Goal: Transaction & Acquisition: Subscribe to service/newsletter

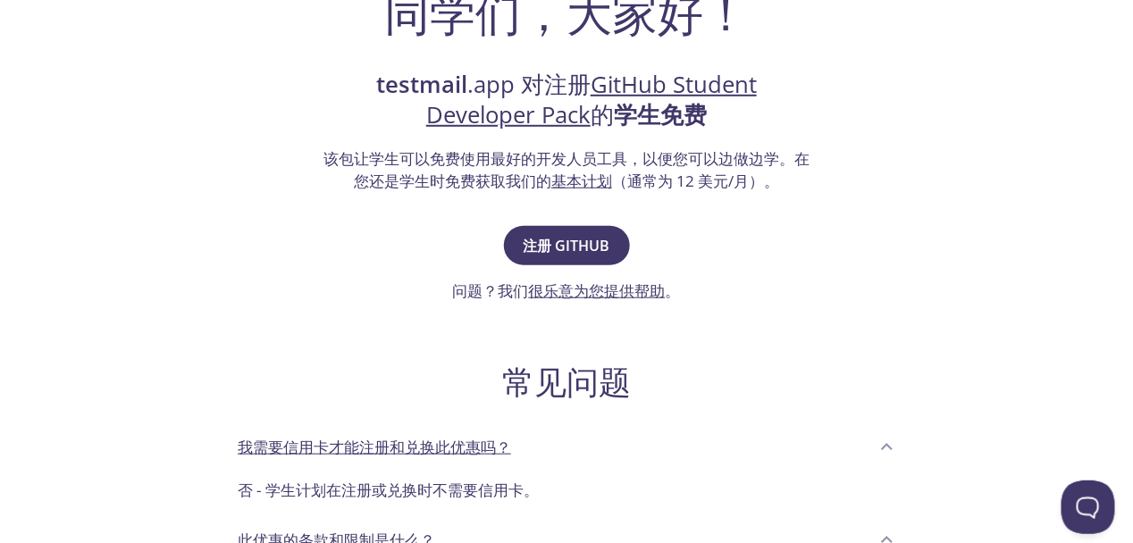
scroll to position [267, 0]
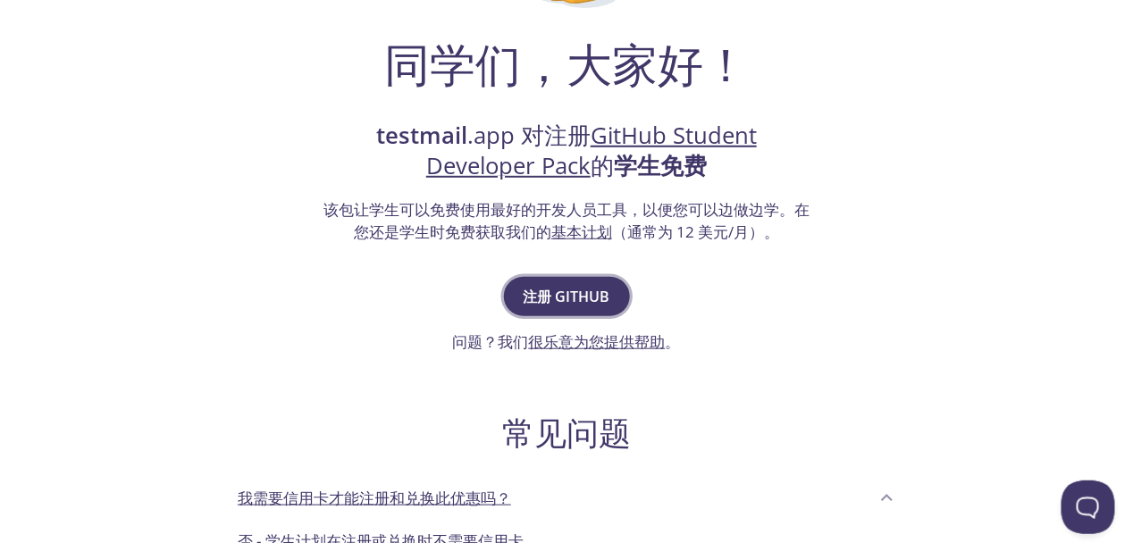
click at [601, 307] on span "注册 GitHub" at bounding box center [566, 296] width 87 height 25
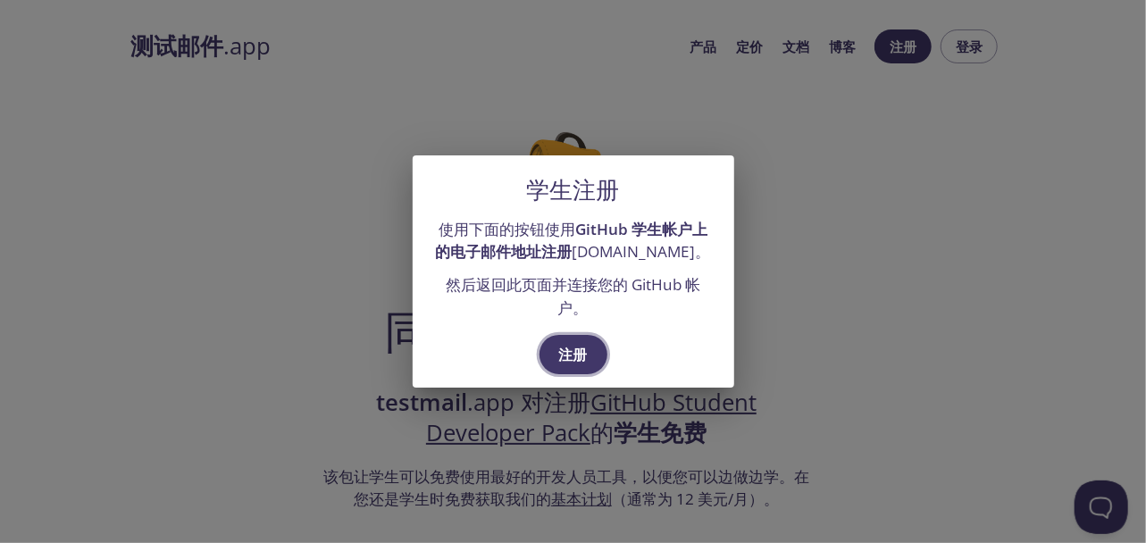
click at [586, 351] on span "注册" at bounding box center [573, 354] width 29 height 25
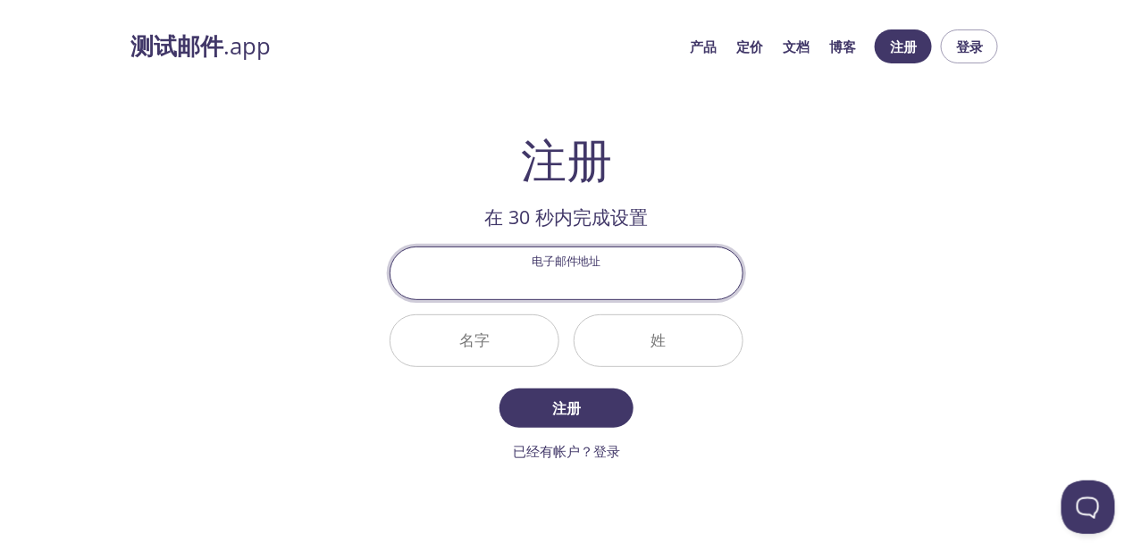
click at [586, 278] on input "电子邮件地址" at bounding box center [566, 272] width 352 height 51
type input "[EMAIL_ADDRESS][DOMAIN_NAME]"
click at [519, 352] on input "名字" at bounding box center [474, 340] width 168 height 51
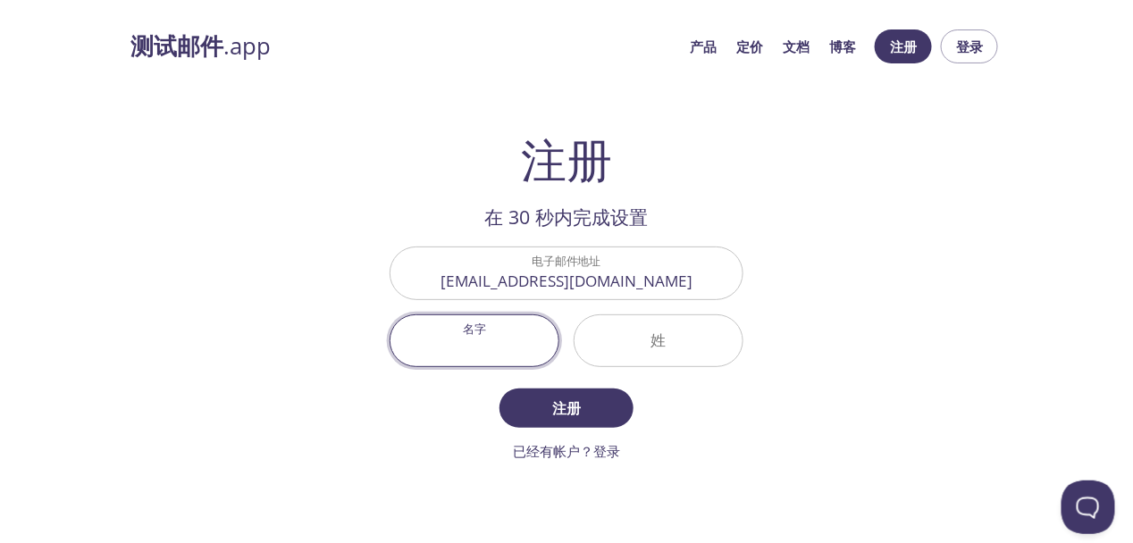
click at [515, 353] on input "名字" at bounding box center [474, 340] width 168 height 51
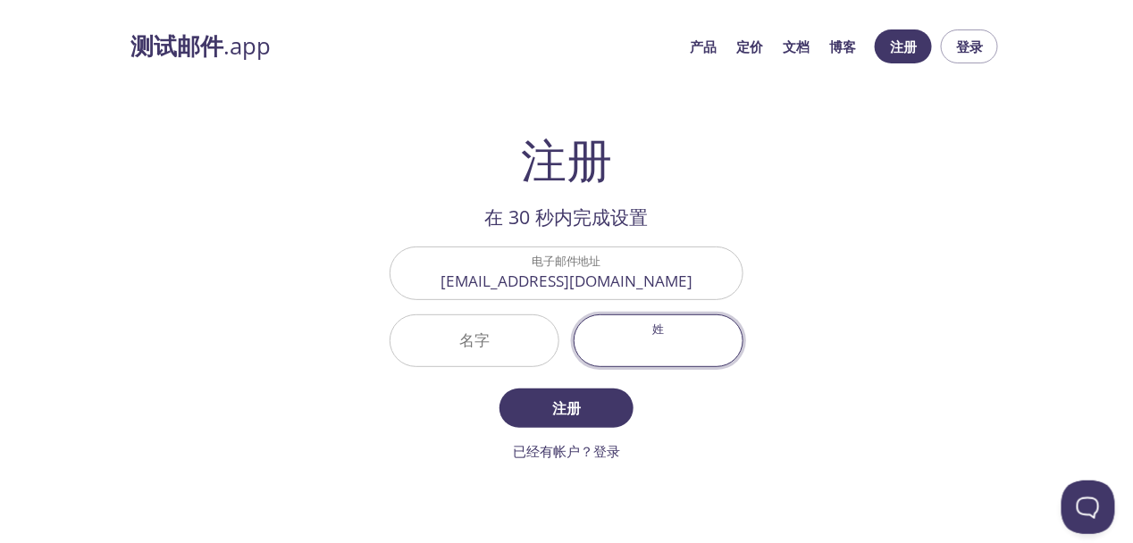
click at [619, 345] on input "姓" at bounding box center [658, 340] width 168 height 51
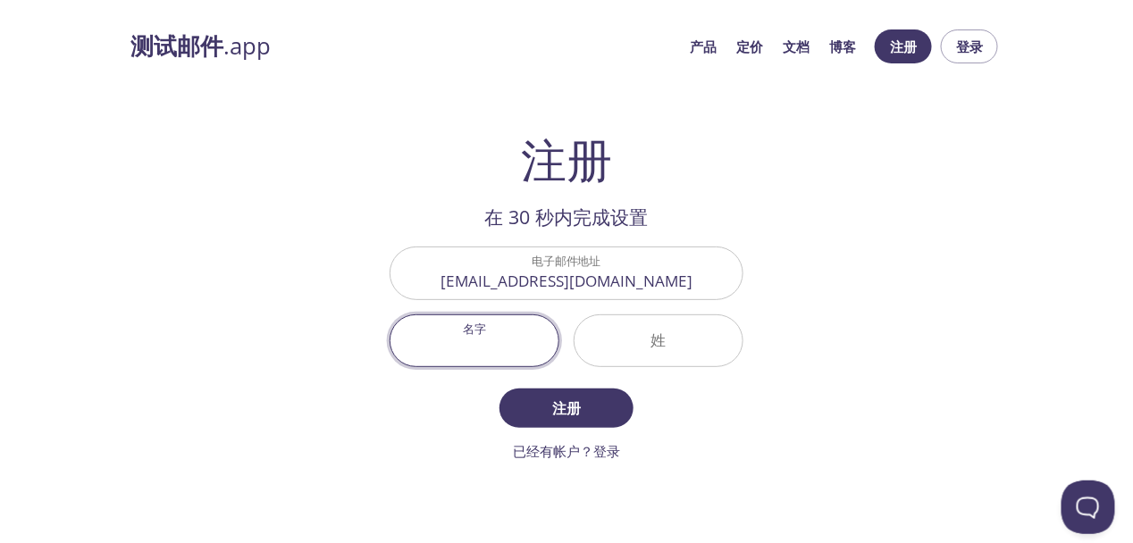
click at [464, 347] on input "名字" at bounding box center [474, 340] width 168 height 51
type input "K"
type input "Kunpeng"
click at [613, 335] on input "姓" at bounding box center [658, 340] width 168 height 51
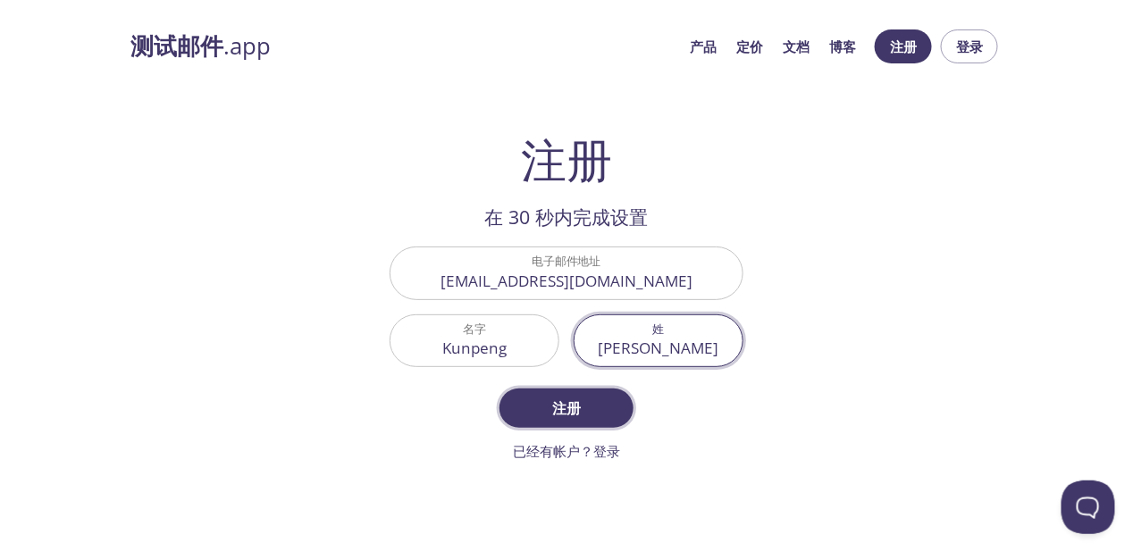
type input "[PERSON_NAME]"
click at [575, 400] on span "注册" at bounding box center [566, 408] width 95 height 25
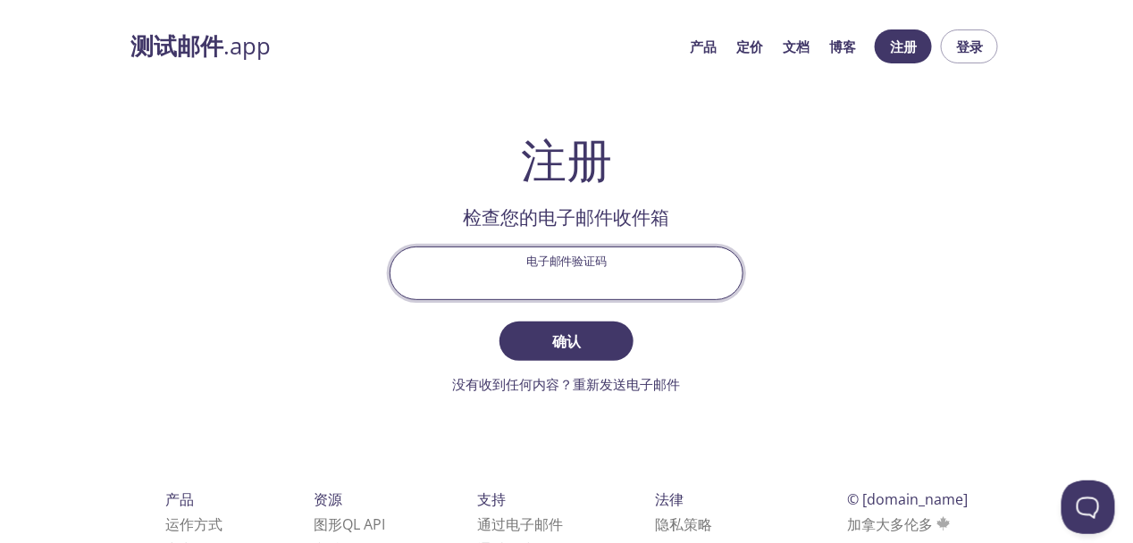
click at [554, 257] on input "电子邮件验证码" at bounding box center [566, 272] width 352 height 51
paste input "3AV3KY1"
type input "3AV3KY1"
click at [596, 346] on span "确认" at bounding box center [566, 341] width 95 height 25
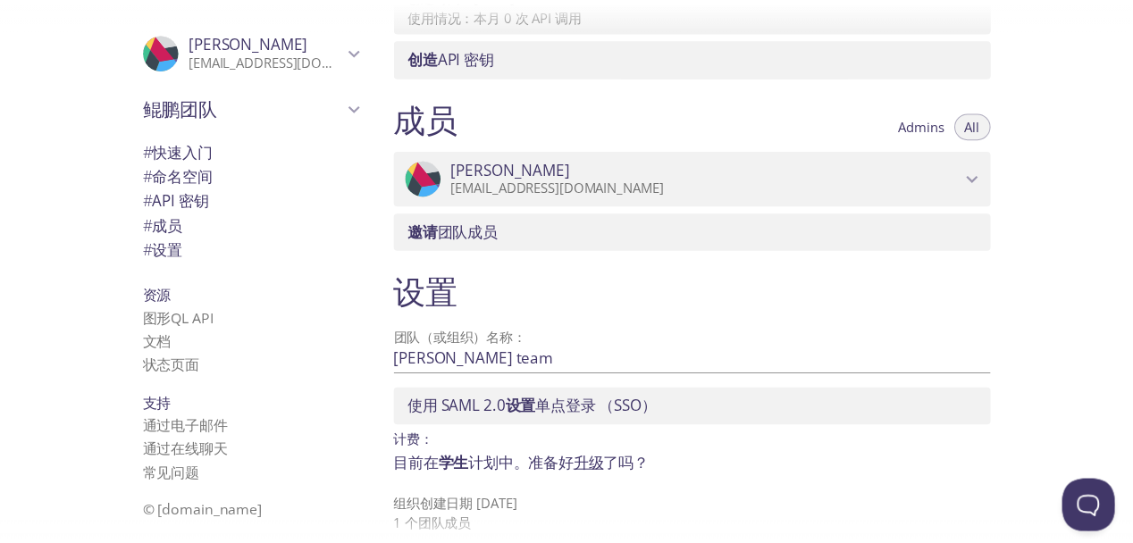
scroll to position [703, 0]
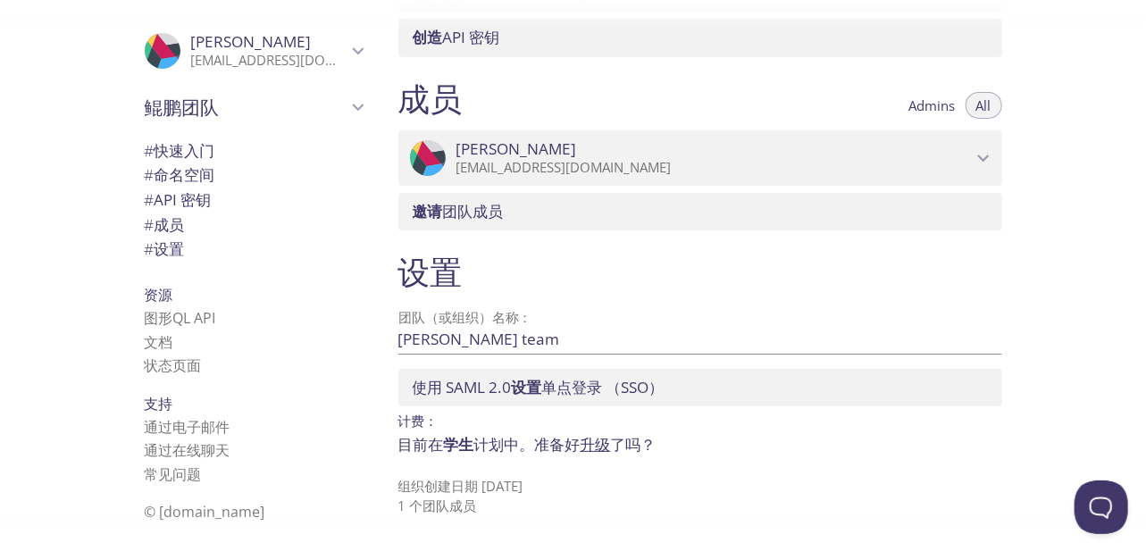
click at [595, 447] on link "升级" at bounding box center [596, 444] width 30 height 21
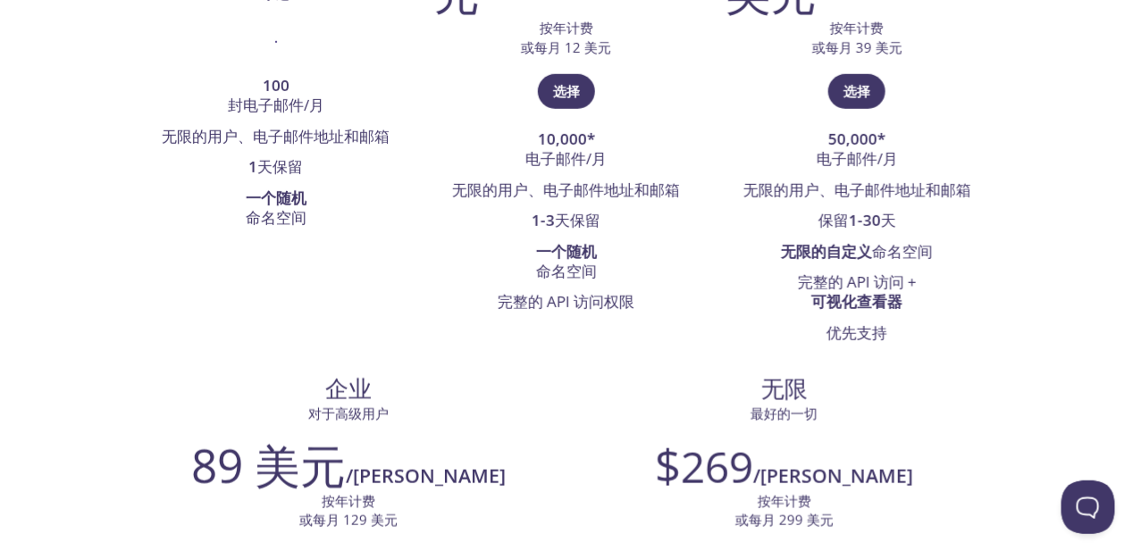
scroll to position [447, 0]
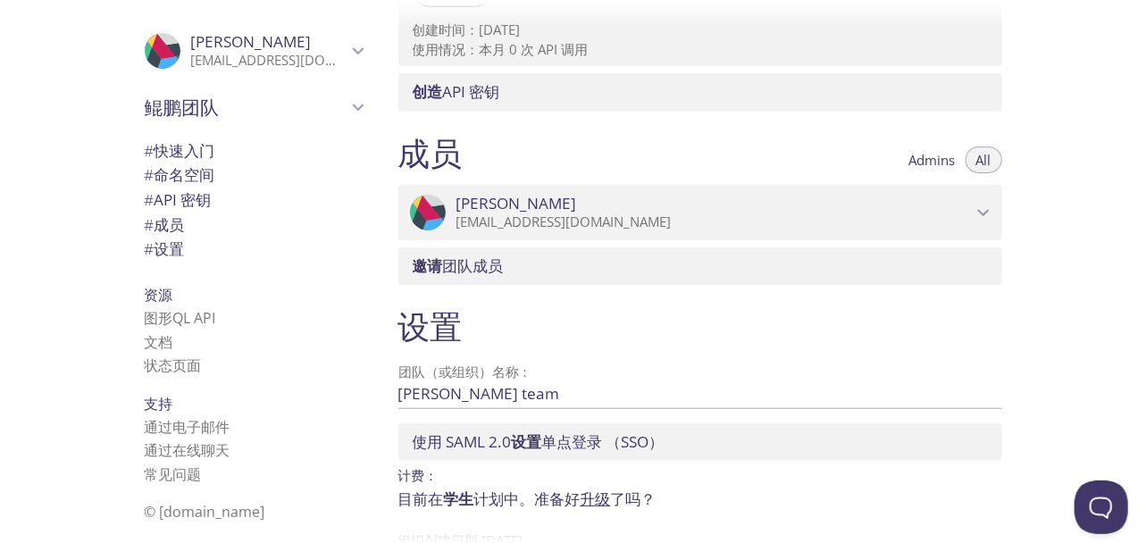
scroll to position [703, 0]
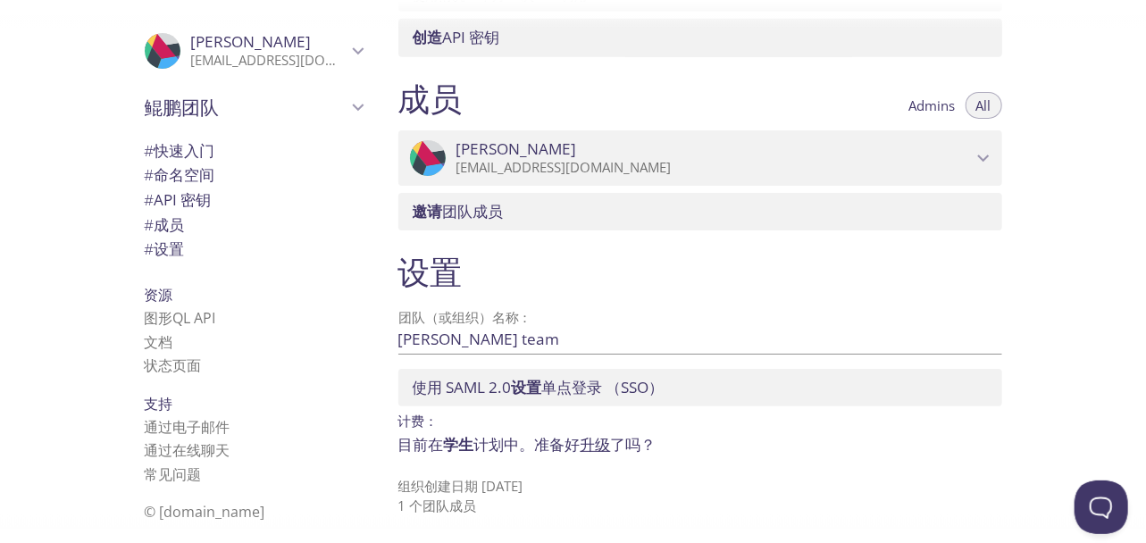
click at [214, 162] on div "# 快速入门" at bounding box center [253, 150] width 247 height 25
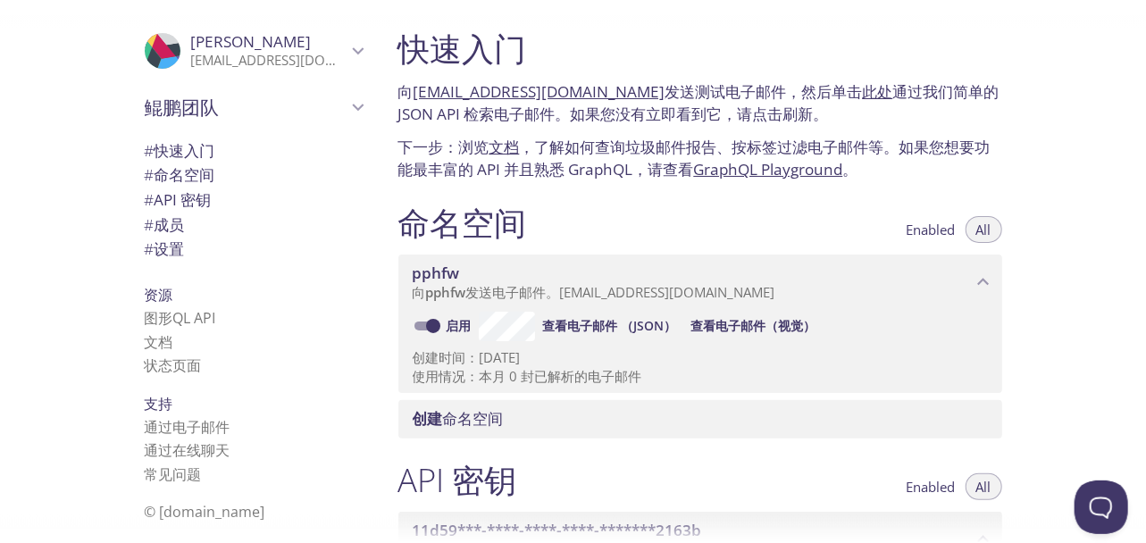
click at [584, 91] on link "[EMAIL_ADDRESS][DOMAIN_NAME]" at bounding box center [540, 91] width 252 height 21
click at [523, 89] on link "[EMAIL_ADDRESS][DOMAIN_NAME]" at bounding box center [540, 91] width 252 height 21
click at [146, 254] on span "# 设置" at bounding box center [165, 249] width 40 height 21
